Goal: Task Accomplishment & Management: Complete application form

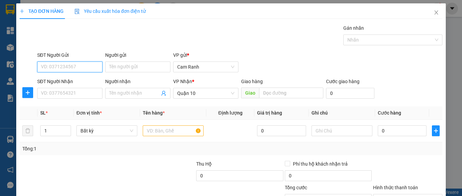
click at [82, 69] on input "SĐT Người Gửi" at bounding box center [69, 67] width 65 height 11
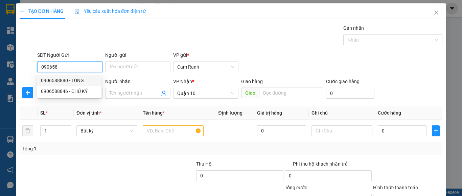
click at [78, 80] on div "0906588880 - TÙNG" at bounding box center [69, 80] width 56 height 7
type input "0906588880"
type input "TÙNG"
type input "200.000"
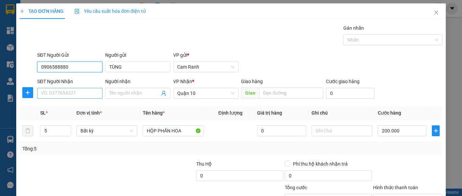
type input "0906588880"
click at [79, 93] on input "SĐT Người Nhận" at bounding box center [69, 93] width 65 height 11
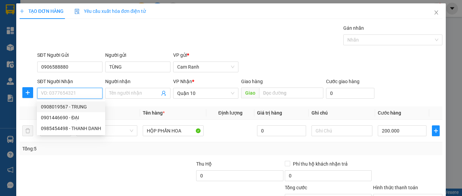
click at [84, 104] on div "0908019567 - TRUNG" at bounding box center [71, 106] width 60 height 7
type input "0908019567"
type input "TRUNG"
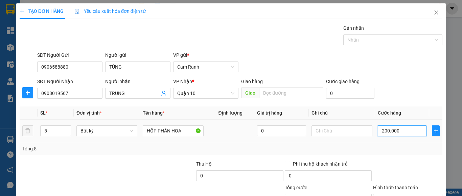
click at [401, 130] on input "200.000" at bounding box center [402, 131] width 49 height 11
click at [67, 133] on icon "down" at bounding box center [67, 133] width 2 height 1
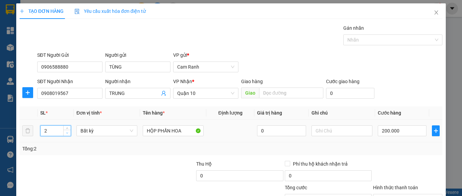
type input "1"
click at [67, 133] on icon "down" at bounding box center [67, 133] width 2 height 1
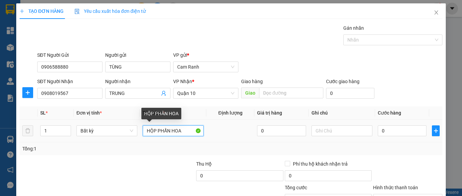
type input "0"
drag, startPoint x: 145, startPoint y: 132, endPoint x: 177, endPoint y: 134, distance: 31.9
click at [177, 134] on input "HỘP PHẤN HOA" at bounding box center [173, 131] width 61 height 11
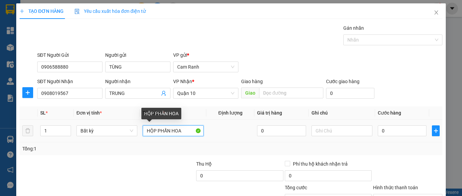
drag, startPoint x: 185, startPoint y: 134, endPoint x: 140, endPoint y: 136, distance: 45.1
click at [140, 136] on td "HỘP PHẤN HOA" at bounding box center [173, 131] width 66 height 23
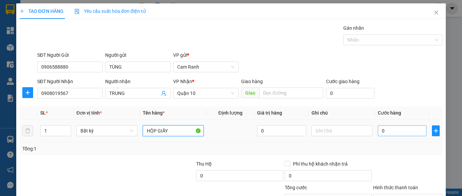
type input "HỘP GIẤY"
drag, startPoint x: 382, startPoint y: 130, endPoint x: 386, endPoint y: 118, distance: 12.7
click at [383, 130] on input "0" at bounding box center [402, 131] width 49 height 11
type input "4"
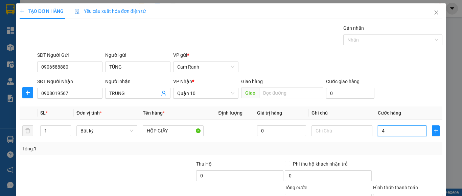
type input "4"
type input "40"
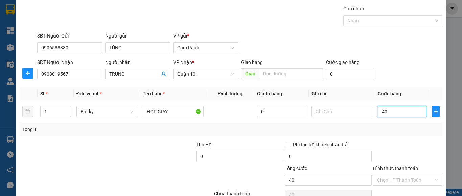
scroll to position [54, 0]
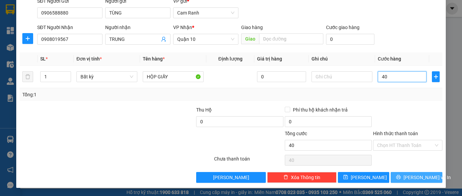
type input "40"
type input "40.000"
click at [401, 177] on icon "printer" at bounding box center [398, 177] width 5 height 5
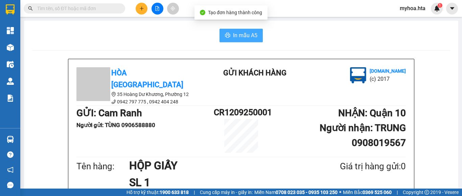
click at [225, 30] on button "In mẫu A5" at bounding box center [241, 36] width 43 height 14
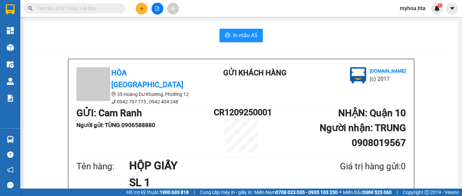
scroll to position [79, 0]
